Goal: Task Accomplishment & Management: Use online tool/utility

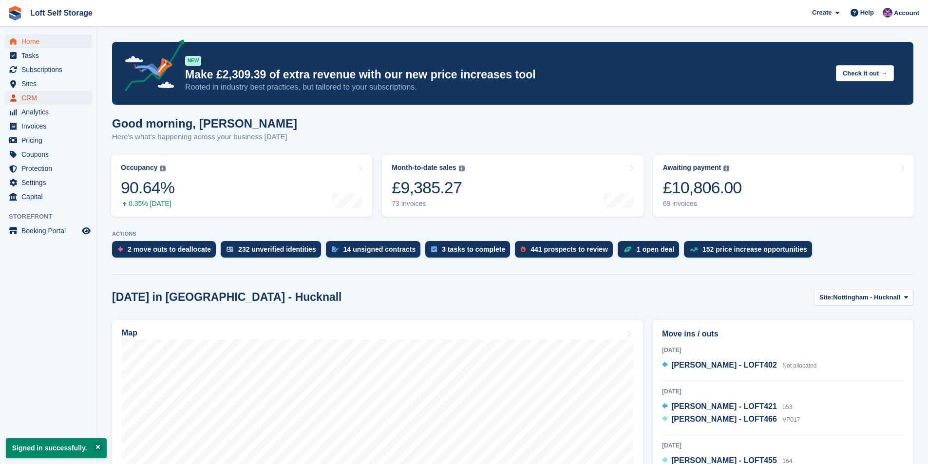
click at [36, 95] on span "CRM" at bounding box center [50, 98] width 58 height 14
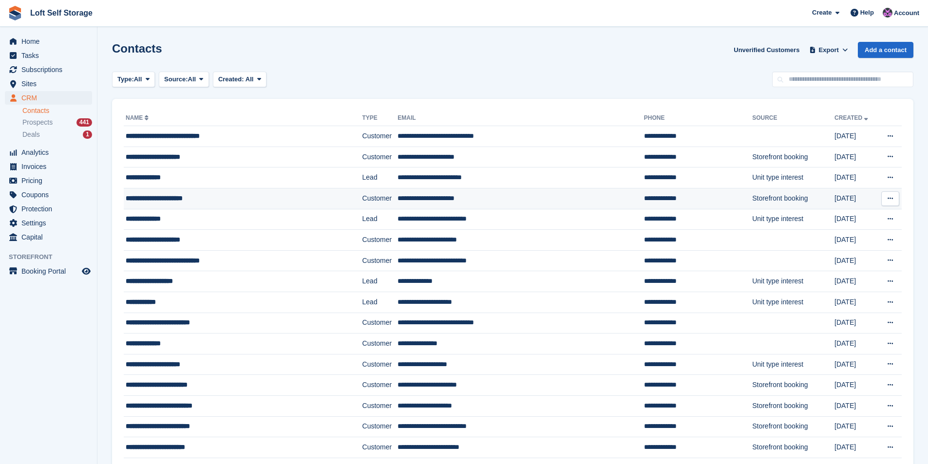
click at [175, 201] on div "**********" at bounding box center [224, 198] width 197 height 10
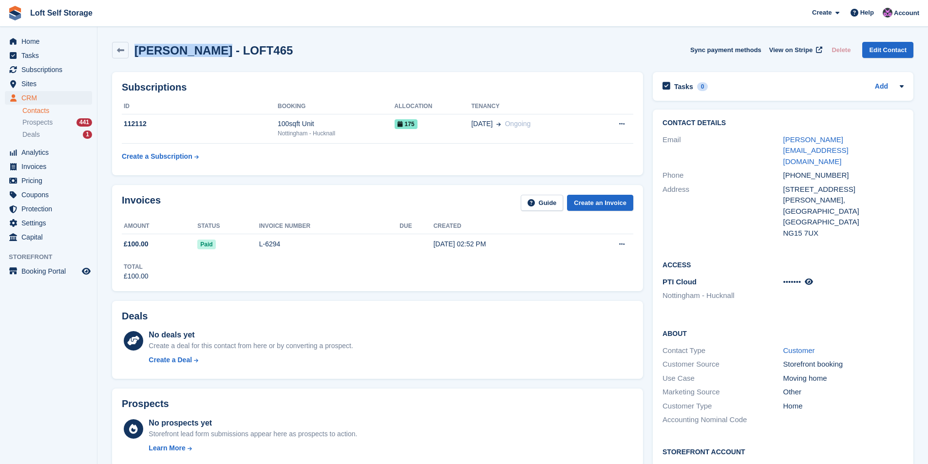
drag, startPoint x: 209, startPoint y: 54, endPoint x: 137, endPoint y: 55, distance: 72.1
click at [137, 55] on h2 "Amelia Martin - LOFT465" at bounding box center [213, 50] width 158 height 13
copy h2 "Amelia Martin"
drag, startPoint x: 829, startPoint y: 164, endPoint x: 784, endPoint y: 168, distance: 45.0
click at [784, 184] on div "9 Dukes Court," at bounding box center [843, 195] width 120 height 22
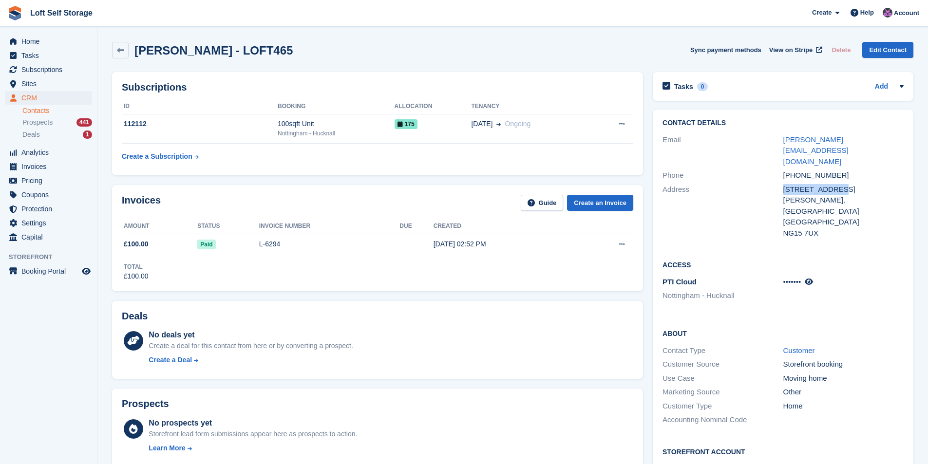
copy div "9 Dukes Court,"
drag, startPoint x: 816, startPoint y: 202, endPoint x: 785, endPoint y: 201, distance: 30.7
click at [785, 228] on div "NG15 7UX" at bounding box center [843, 233] width 120 height 11
copy div "NG15 7UX"
drag, startPoint x: 835, startPoint y: 154, endPoint x: 784, endPoint y: 154, distance: 50.2
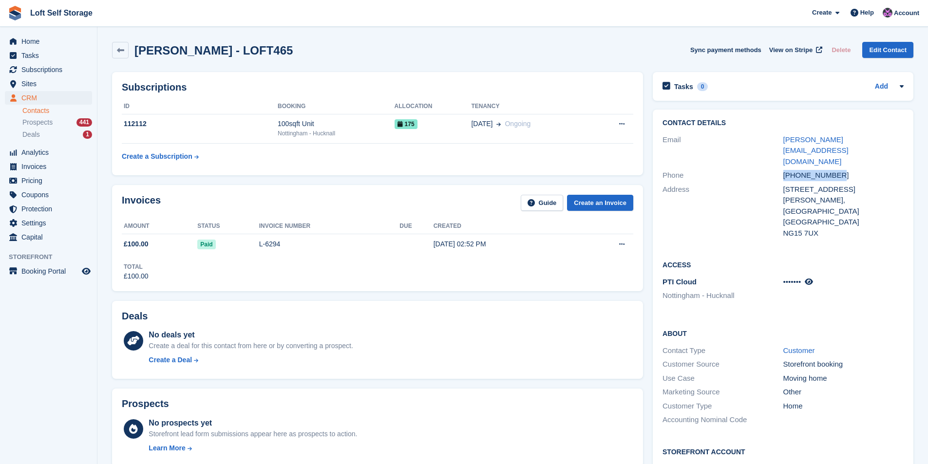
click at [784, 170] on div "+447568348013" at bounding box center [843, 175] width 120 height 11
copy div "+447568348013"
click at [838, 206] on div "Nottingham" at bounding box center [843, 211] width 120 height 11
drag, startPoint x: 871, startPoint y: 139, endPoint x: 783, endPoint y: 136, distance: 87.7
click at [783, 136] on div "amelia.boag91@gmail.com" at bounding box center [843, 150] width 120 height 33
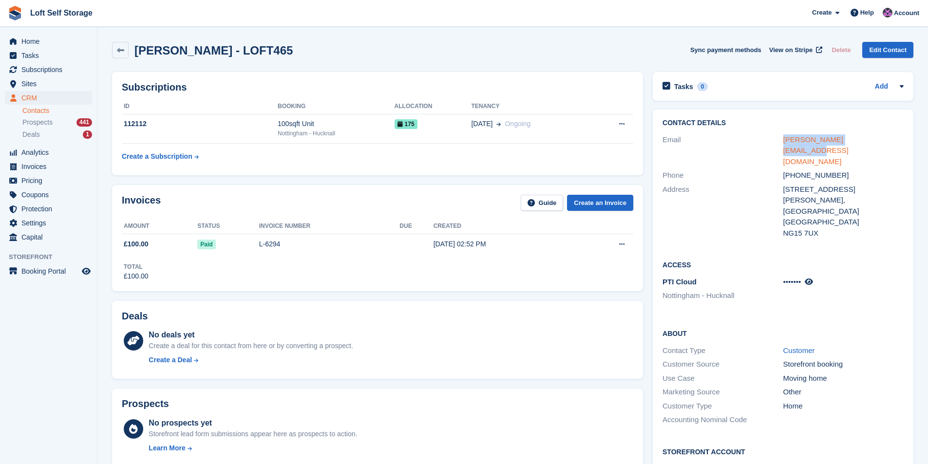
copy link "amelia.boag91@gmail.com"
click at [120, 50] on icon at bounding box center [120, 50] width 7 height 7
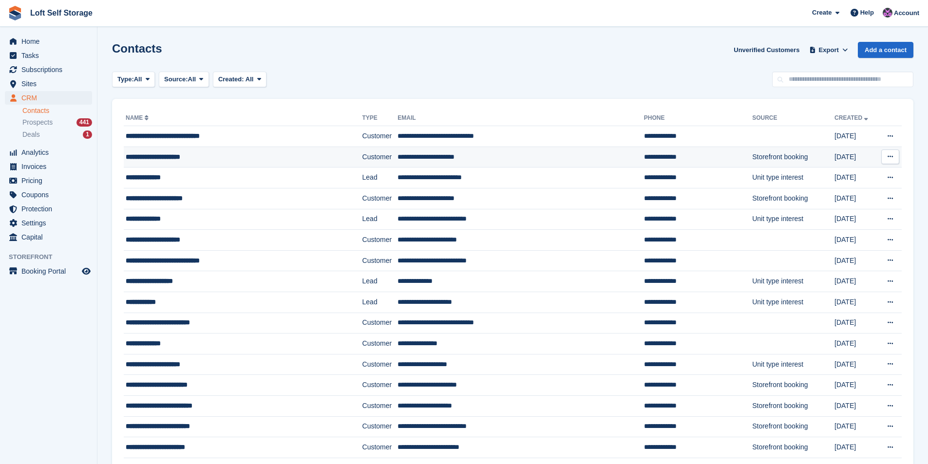
click at [186, 157] on div "**********" at bounding box center [224, 157] width 197 height 10
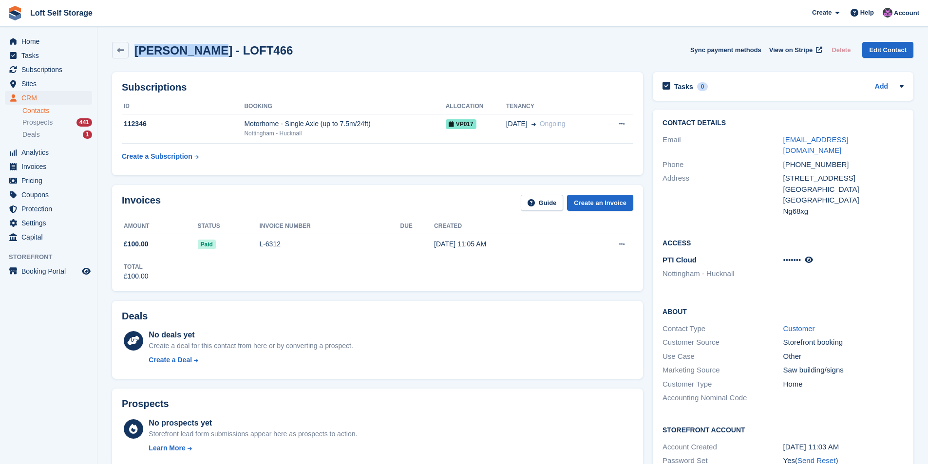
drag, startPoint x: 205, startPoint y: 52, endPoint x: 138, endPoint y: 52, distance: 66.2
click at [138, 52] on h2 "[PERSON_NAME] - LOFT466" at bounding box center [213, 50] width 158 height 13
copy h2 "Martin Payne"
drag, startPoint x: 837, startPoint y: 169, endPoint x: 784, endPoint y: 168, distance: 52.6
click at [784, 173] on div "16 Beeston Close" at bounding box center [843, 178] width 120 height 11
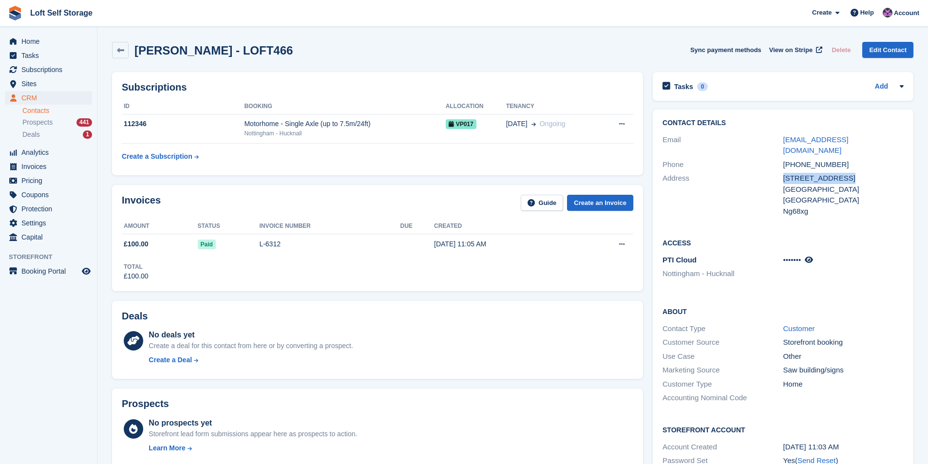
copy div "16 Beeston Close"
drag, startPoint x: 834, startPoint y: 153, endPoint x: 785, endPoint y: 155, distance: 49.2
click at [785, 159] on div "+447976738133" at bounding box center [843, 164] width 120 height 11
copy div "+447976738133"
click at [832, 206] on div "Ng68xg" at bounding box center [843, 211] width 120 height 11
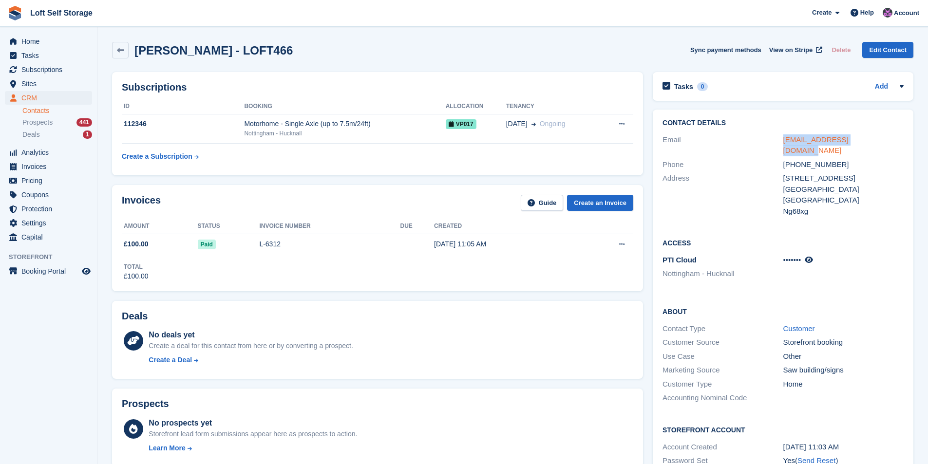
drag, startPoint x: 875, startPoint y: 139, endPoint x: 785, endPoint y: 138, distance: 90.1
click at [785, 138] on div "mjp1965@btopenworld.com" at bounding box center [843, 145] width 120 height 22
copy link "mjp1965@btopenworld.com"
click at [115, 45] on link at bounding box center [120, 50] width 17 height 17
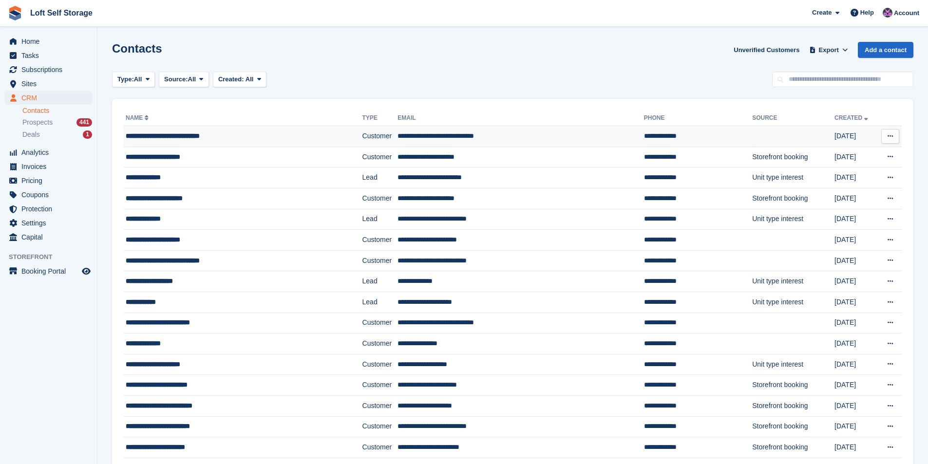
click at [152, 135] on span "**********" at bounding box center [163, 135] width 74 height 7
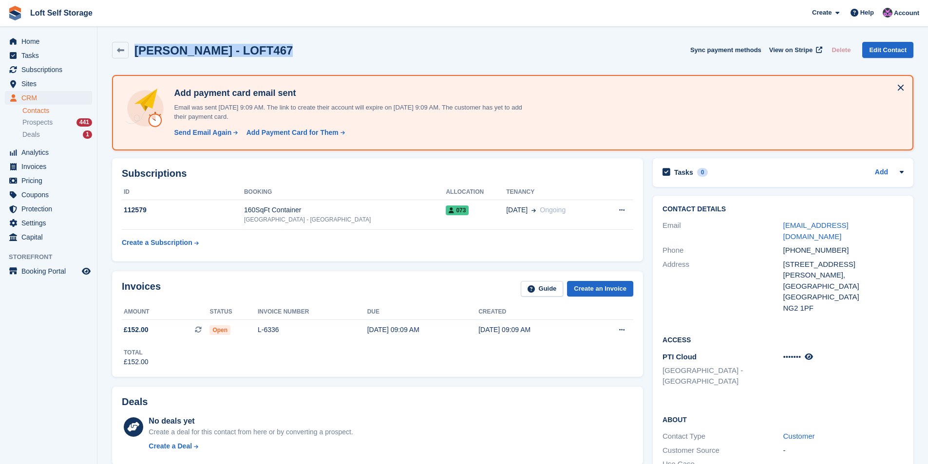
drag, startPoint x: 262, startPoint y: 52, endPoint x: 136, endPoint y: 56, distance: 126.2
click at [136, 56] on h2 "[PERSON_NAME] - LOFT467" at bounding box center [213, 50] width 158 height 13
copy h2 "[PERSON_NAME]"
drag, startPoint x: 836, startPoint y: 251, endPoint x: 784, endPoint y: 252, distance: 52.1
click at [784, 259] on div "[STREET_ADDRESS]" at bounding box center [843, 264] width 120 height 11
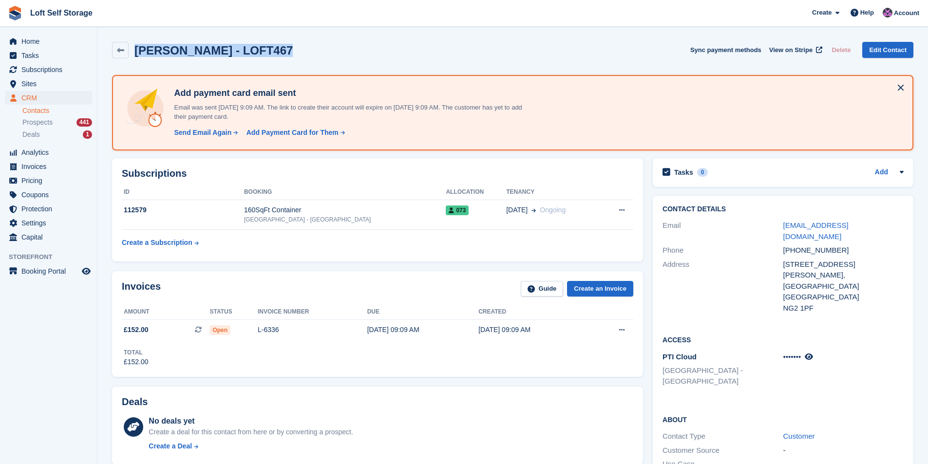
copy div "[STREET_ADDRESS]"
drag, startPoint x: 835, startPoint y: 241, endPoint x: 784, endPoint y: 241, distance: 50.2
click at [784, 245] on div "[PHONE_NUMBER]" at bounding box center [843, 250] width 120 height 11
copy div "[PHONE_NUMBER]"
click at [804, 292] on div "[GEOGRAPHIC_DATA]" at bounding box center [843, 297] width 120 height 11
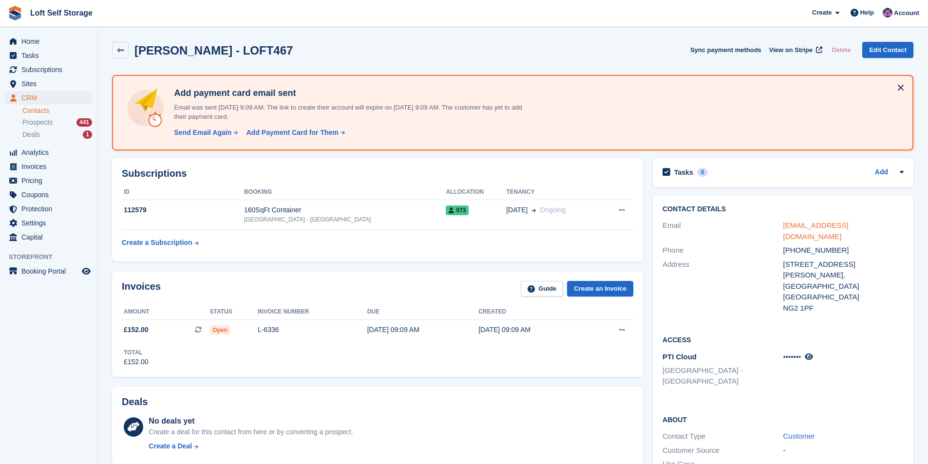
drag, startPoint x: 894, startPoint y: 224, endPoint x: 784, endPoint y: 228, distance: 110.1
click at [784, 228] on div "[EMAIL_ADDRESS][DOMAIN_NAME]" at bounding box center [843, 231] width 120 height 22
copy link "[EMAIL_ADDRESS][DOMAIN_NAME]"
click at [49, 168] on span "Invoices" at bounding box center [50, 167] width 58 height 14
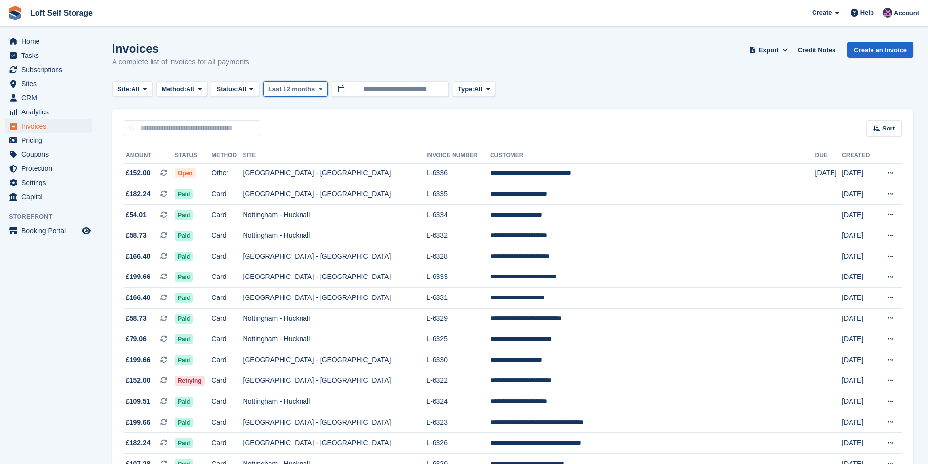
click at [310, 92] on span "Last 12 months" at bounding box center [291, 89] width 46 height 10
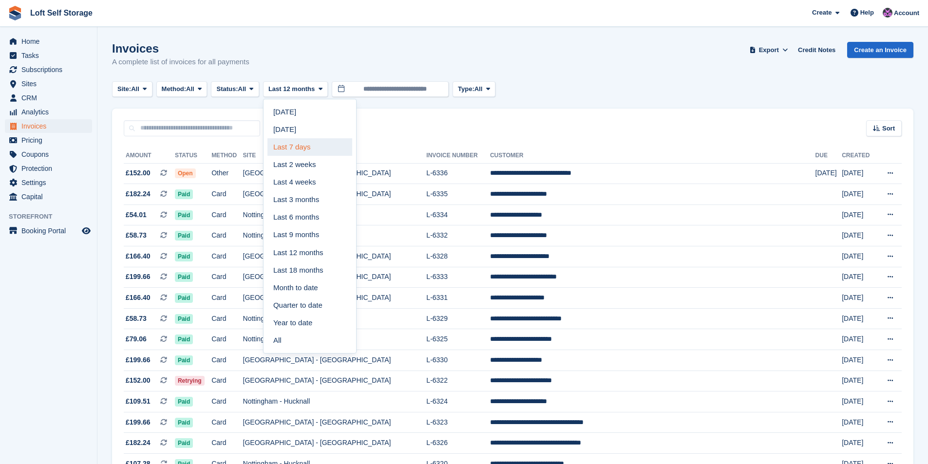
click at [304, 149] on link "Last 7 days" at bounding box center [309, 147] width 85 height 18
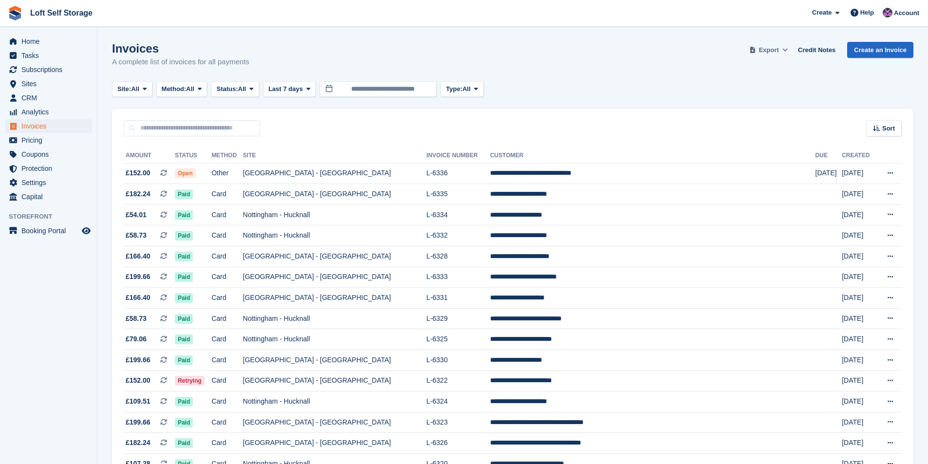
click at [783, 56] on button "Export" at bounding box center [768, 50] width 43 height 16
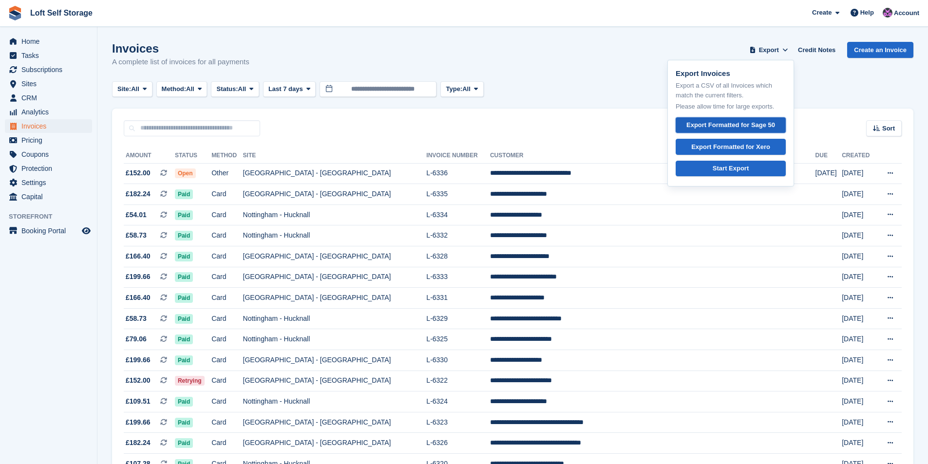
click at [730, 124] on div "Export Formatted for Sage 50" at bounding box center [730, 125] width 89 height 10
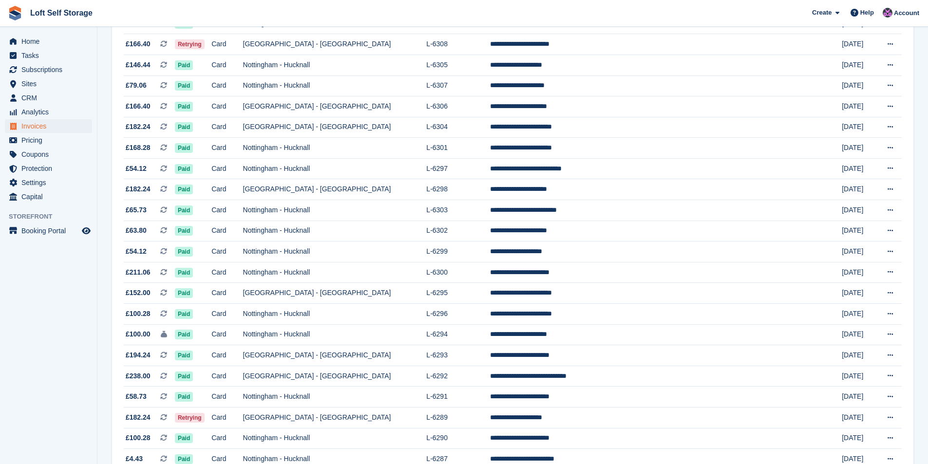
scroll to position [784, 0]
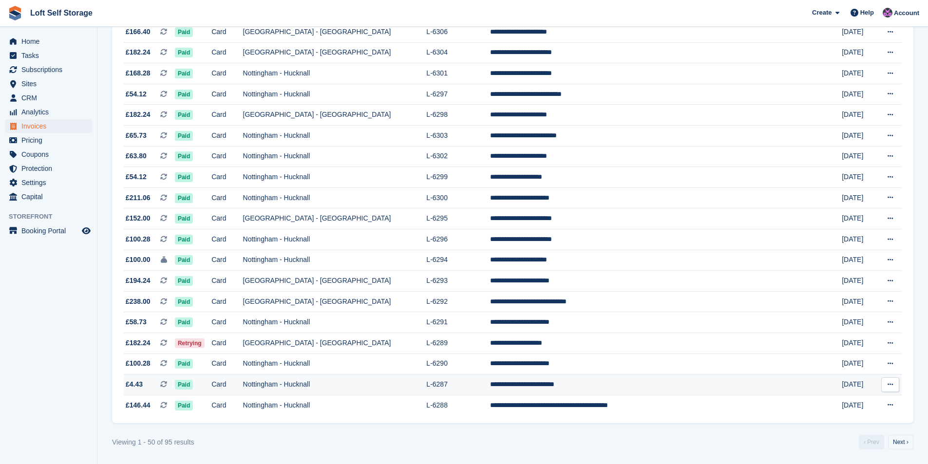
click at [344, 379] on td "Nottingham - Hucknall" at bounding box center [335, 384] width 184 height 21
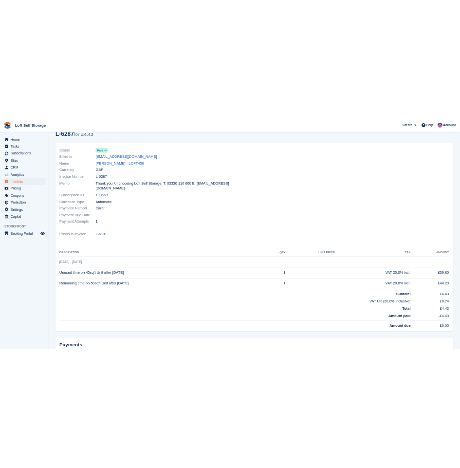
scroll to position [139, 0]
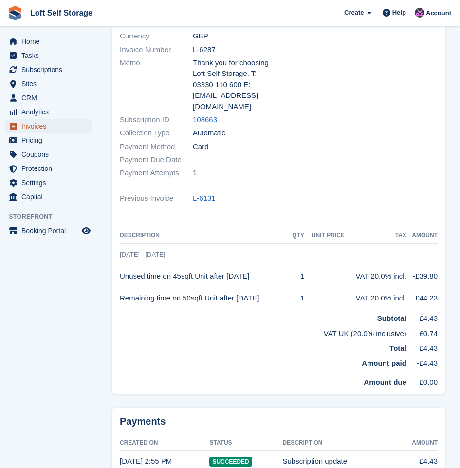
click at [37, 127] on span "Invoices" at bounding box center [50, 126] width 58 height 14
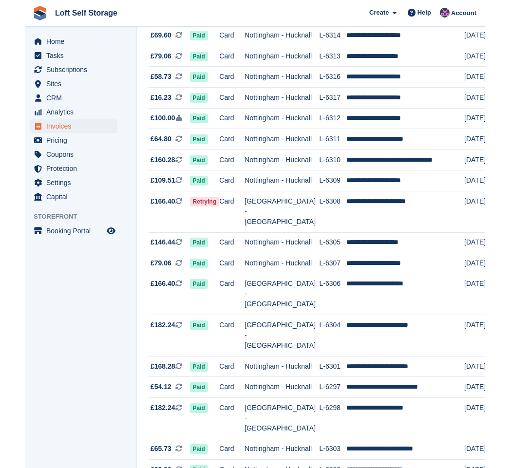
scroll to position [1014, 0]
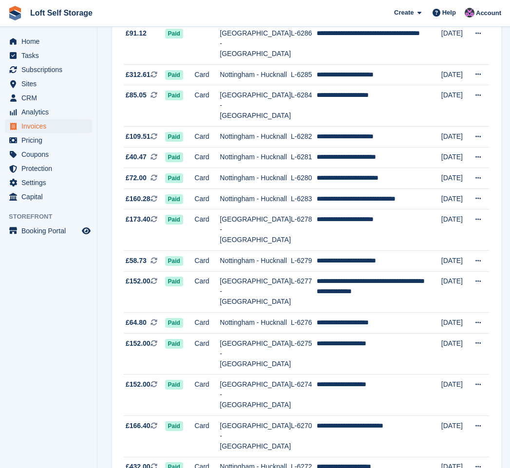
scroll to position [89, 0]
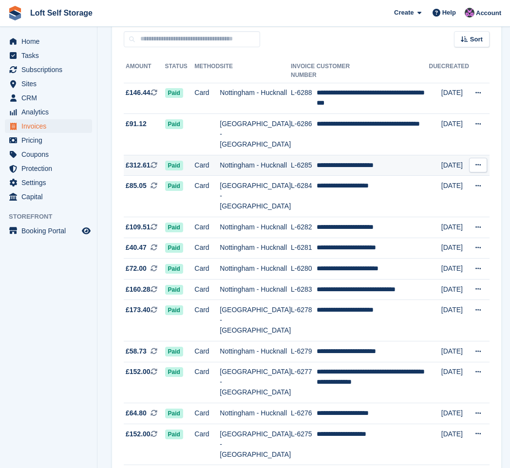
click at [240, 155] on td "Nottingham - Hucknall" at bounding box center [255, 165] width 71 height 21
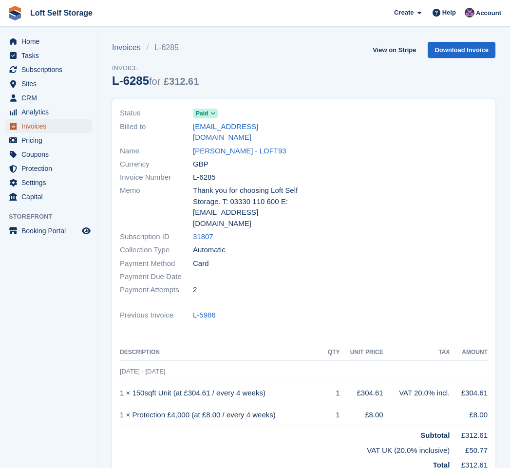
click at [63, 126] on span "Invoices" at bounding box center [50, 126] width 58 height 14
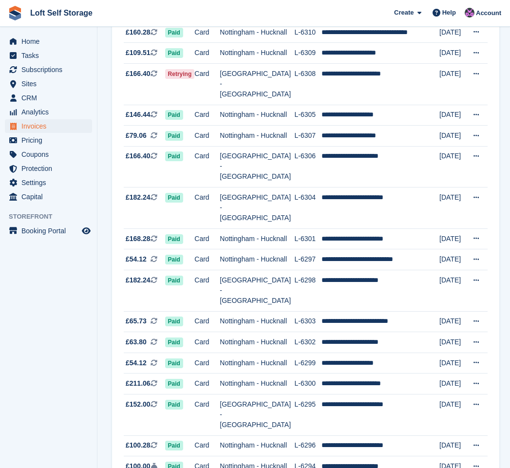
scroll to position [1014, 0]
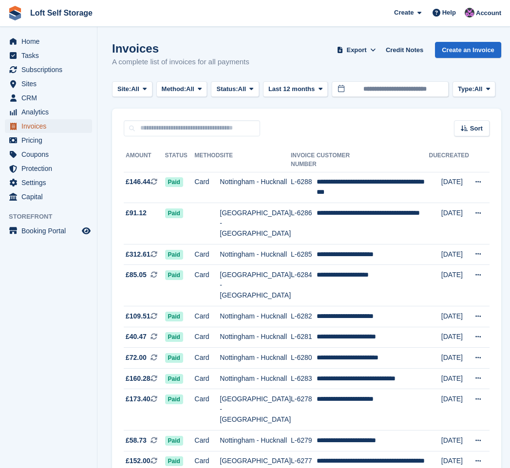
click at [71, 128] on span "Invoices" at bounding box center [50, 126] width 58 height 14
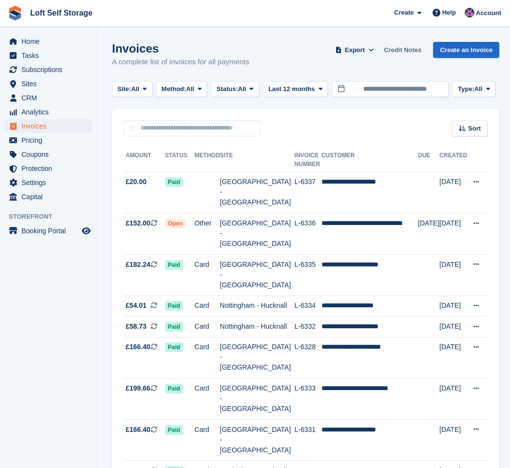
click at [413, 55] on link "Credit Notes" at bounding box center [402, 50] width 45 height 16
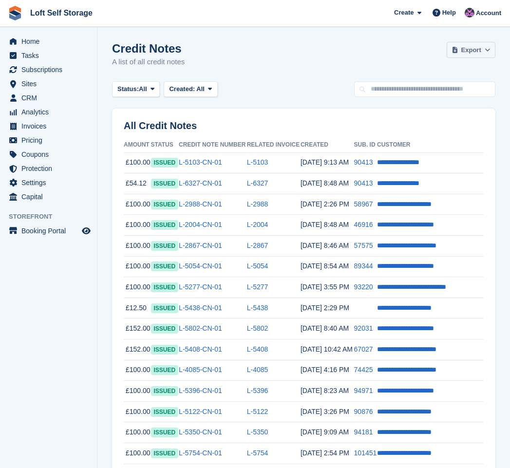
click at [483, 52] on span at bounding box center [488, 50] width 10 height 10
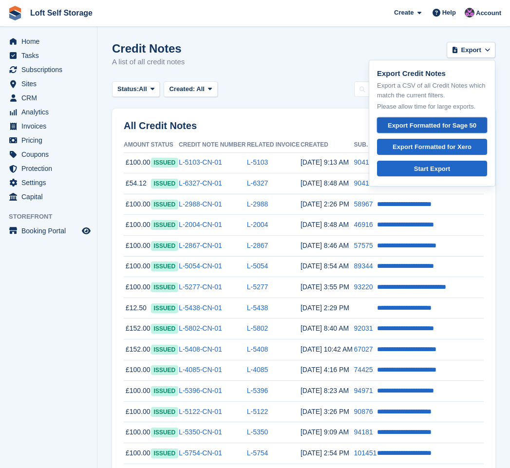
click at [429, 118] on link "Export Formatted for Sage 50" at bounding box center [432, 125] width 110 height 16
click at [304, 43] on div "Credit Notes A list of all credit notes Export Export Credit Notes Export a CSV…" at bounding box center [303, 60] width 383 height 37
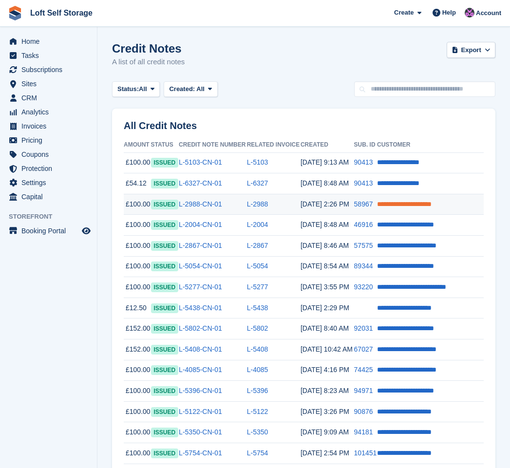
click at [403, 206] on link "**********" at bounding box center [404, 204] width 55 height 7
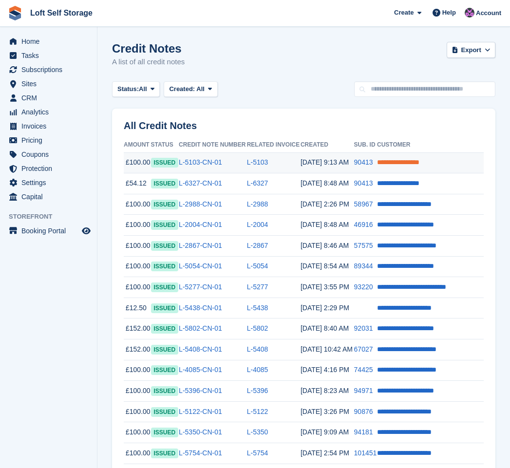
click at [384, 162] on link "**********" at bounding box center [398, 162] width 42 height 7
